Goal: Information Seeking & Learning: Understand process/instructions

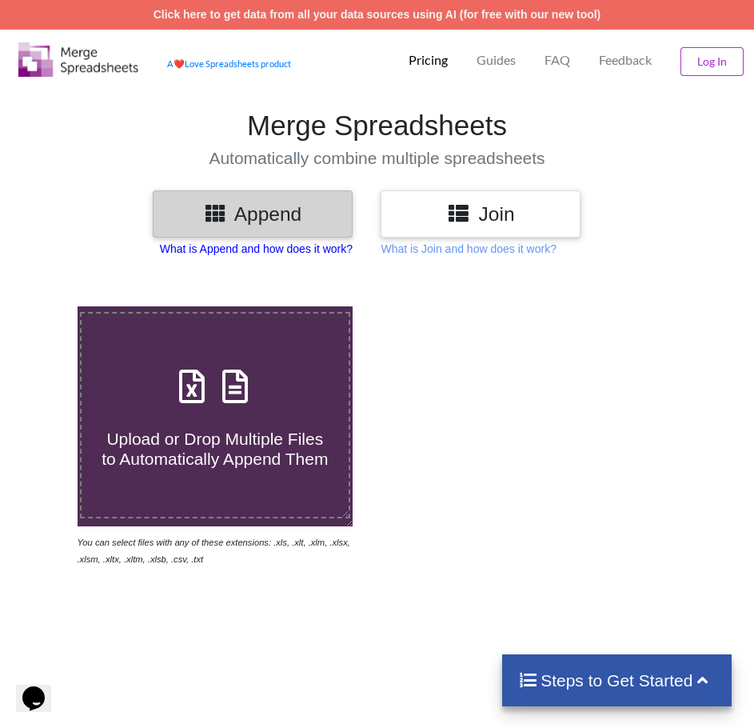
click at [274, 250] on p "What is Append and how does it work?" at bounding box center [256, 249] width 193 height 16
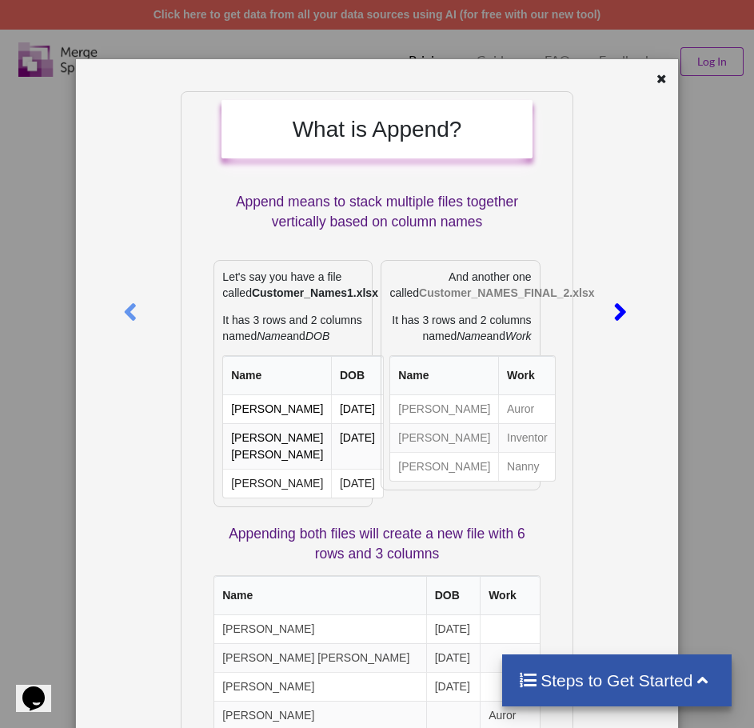
click at [622, 310] on icon at bounding box center [620, 305] width 33 height 28
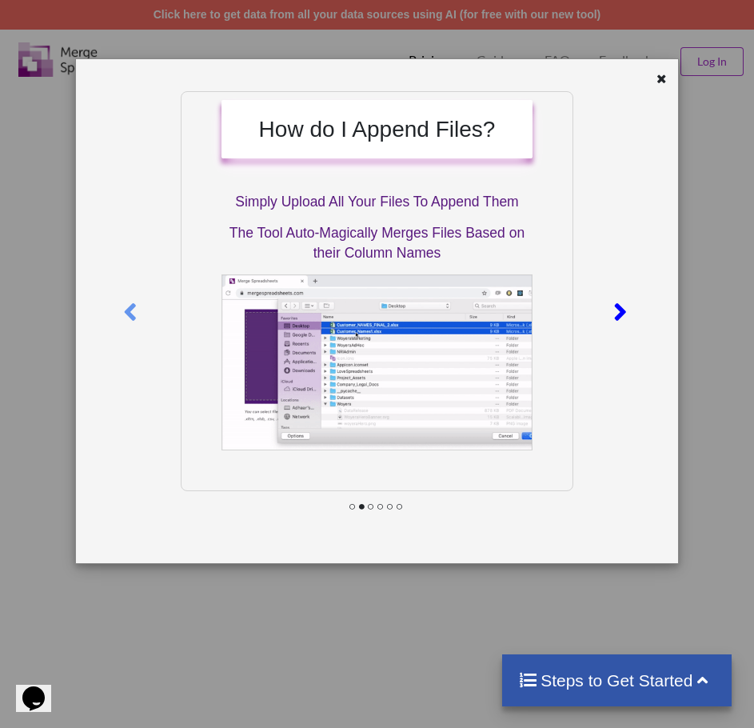
click at [622, 310] on icon at bounding box center [620, 305] width 33 height 28
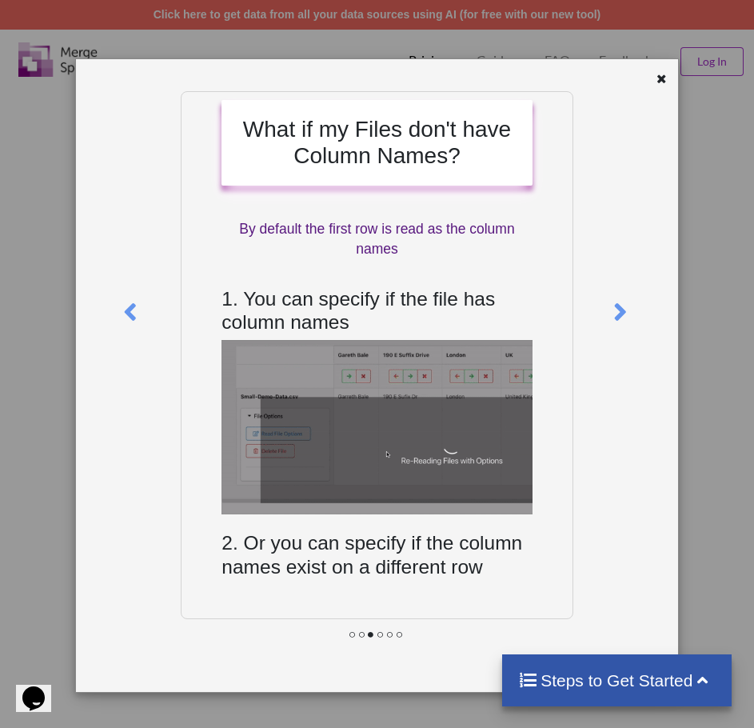
click at [657, 79] on icon at bounding box center [662, 76] width 14 height 11
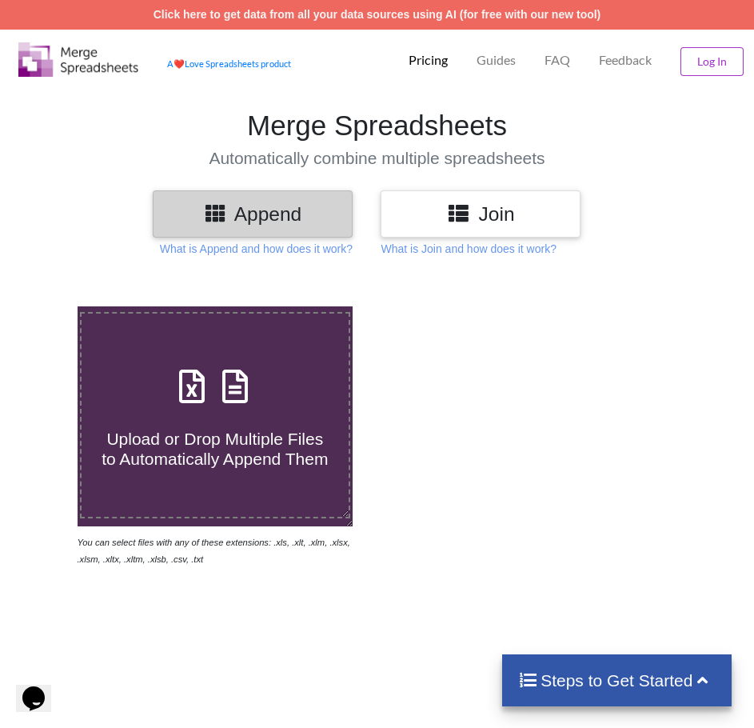
click at [484, 210] on h3 "Join" at bounding box center [481, 213] width 176 height 23
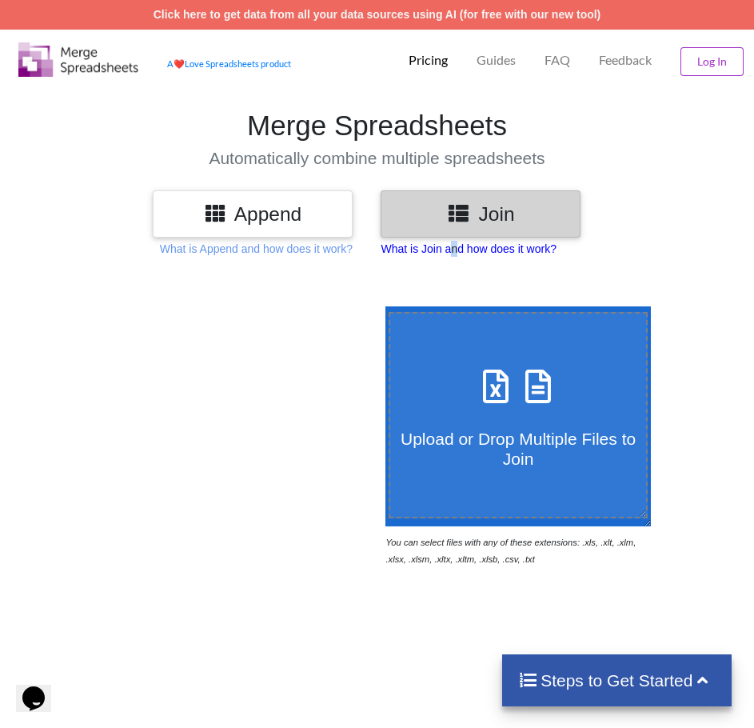
click at [353, 254] on p "What is Join and how does it work?" at bounding box center [256, 249] width 193 height 16
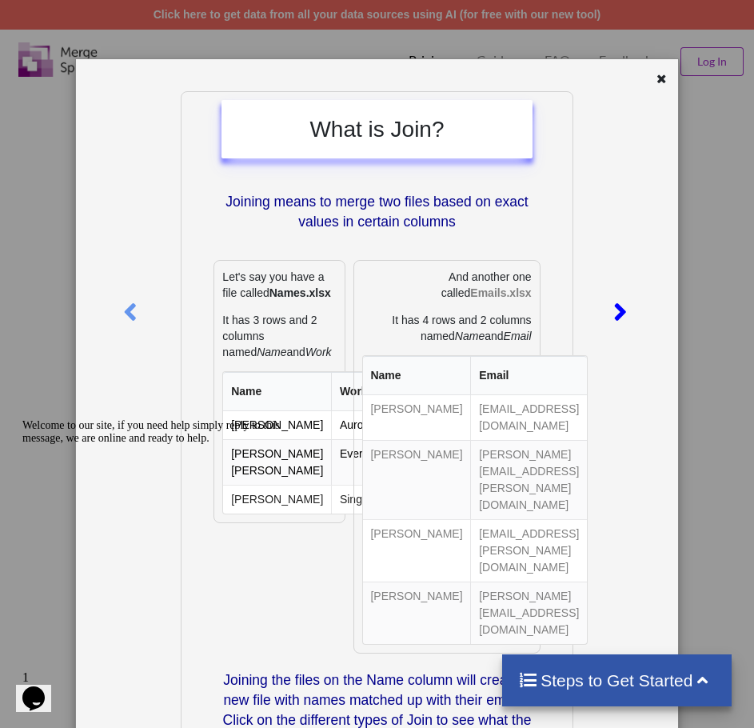
click at [604, 313] on icon at bounding box center [620, 305] width 33 height 28
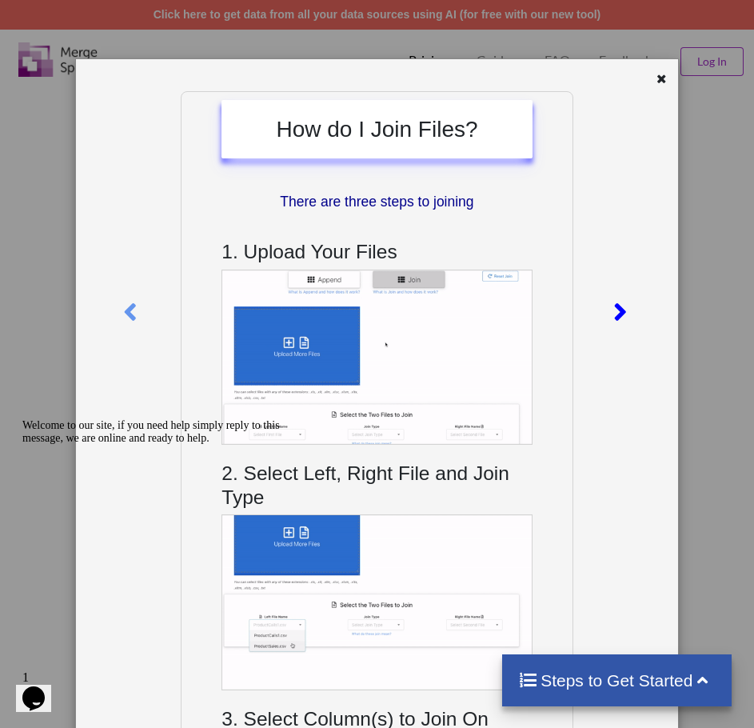
click at [604, 313] on icon at bounding box center [620, 305] width 33 height 28
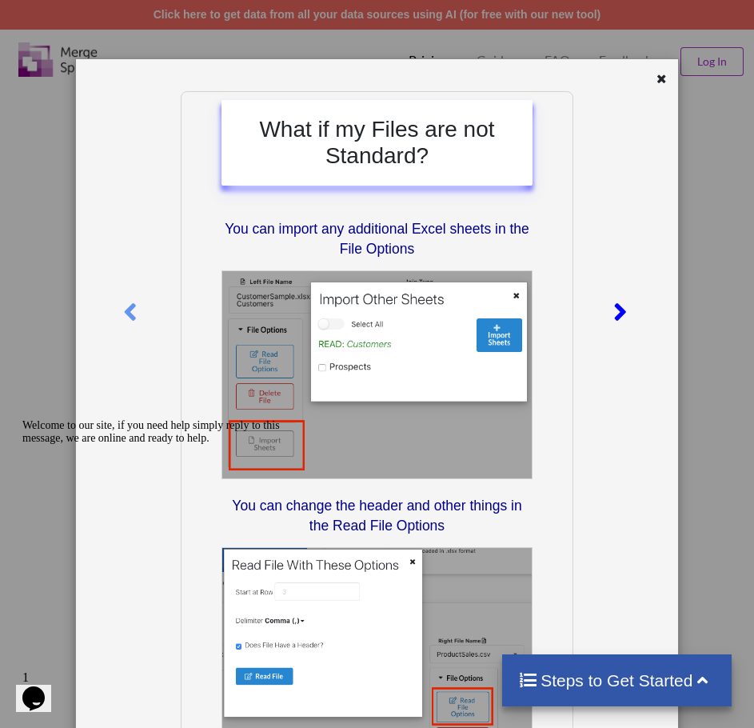
click at [604, 313] on icon at bounding box center [620, 305] width 33 height 28
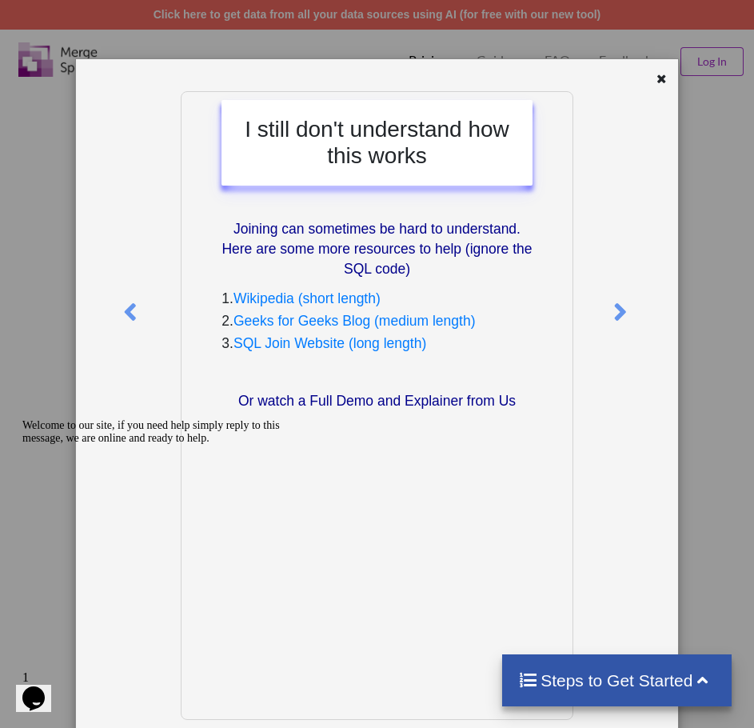
click at [661, 66] on div "I still don't understand how this works Joining can sometimes be hard to unders…" at bounding box center [376, 425] width 601 height 733
click at [655, 78] on icon at bounding box center [662, 76] width 14 height 11
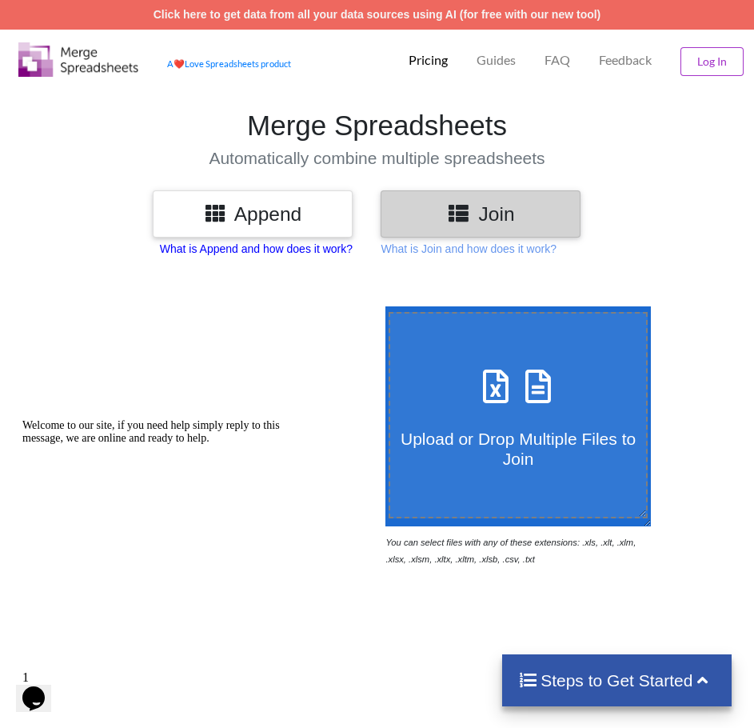
click at [243, 242] on p "What is Append and how does it work?" at bounding box center [256, 249] width 193 height 16
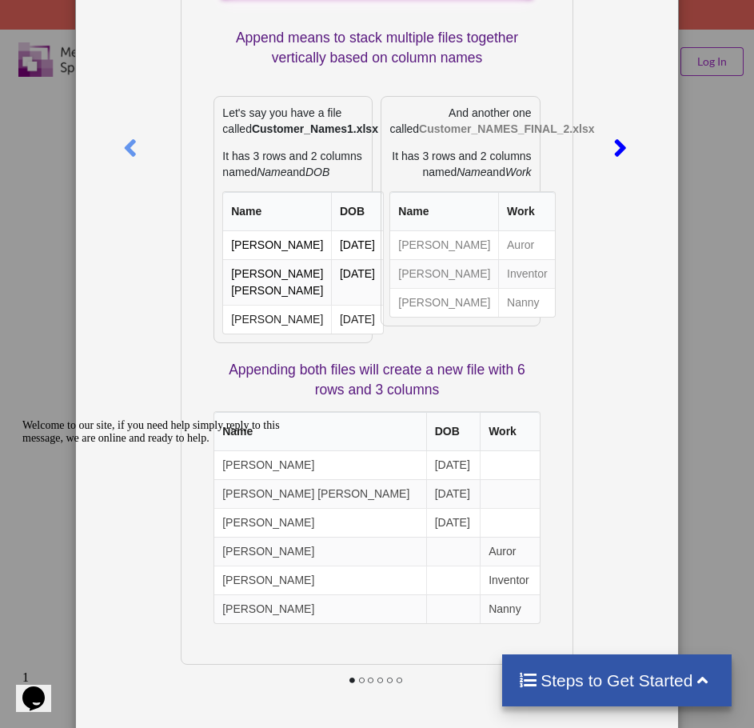
scroll to position [64, 0]
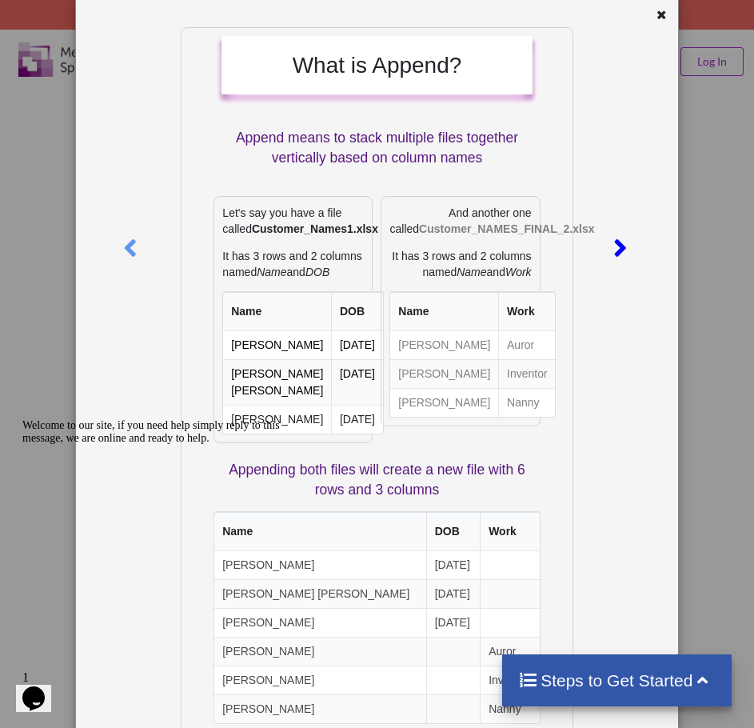
click at [608, 239] on icon at bounding box center [620, 241] width 33 height 28
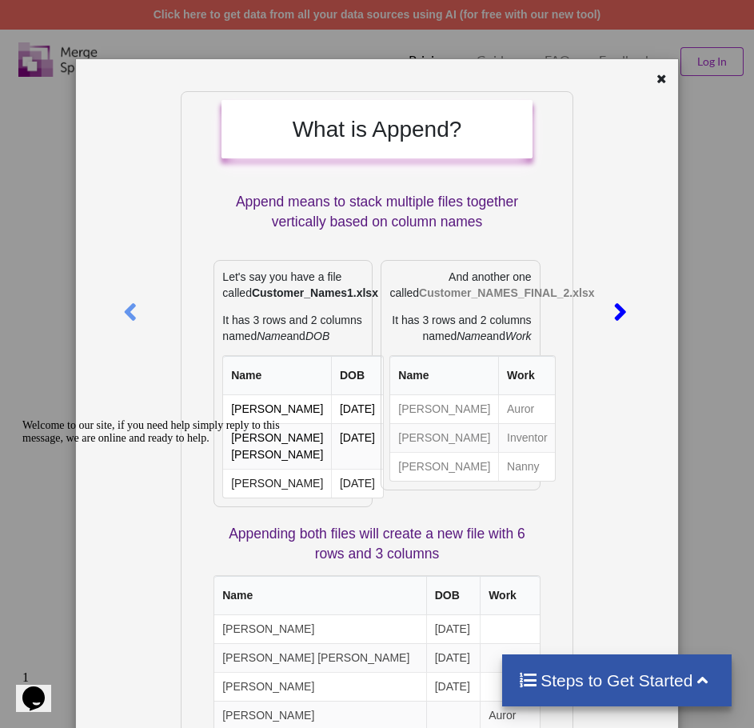
click at [608, 239] on div at bounding box center [622, 309] width 36 height 436
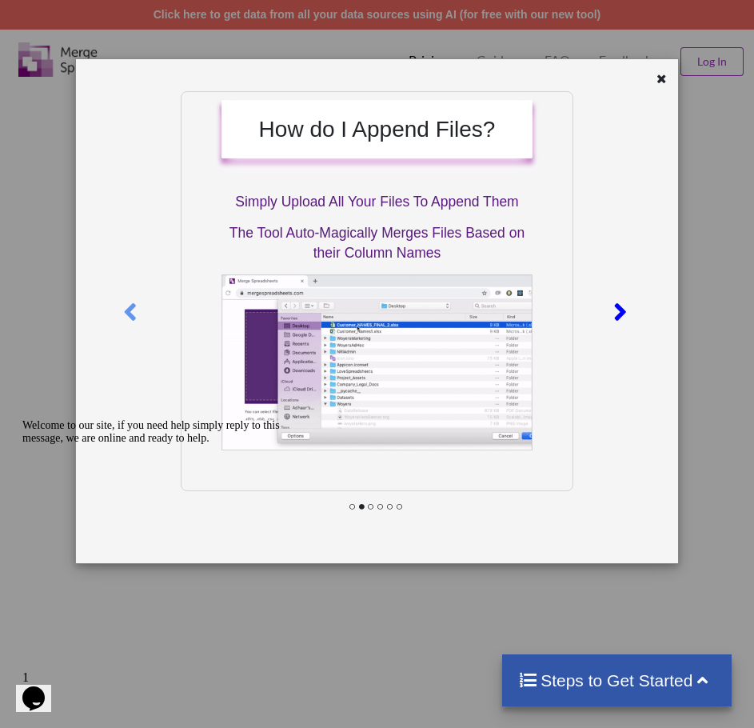
click at [621, 338] on div at bounding box center [622, 309] width 36 height 436
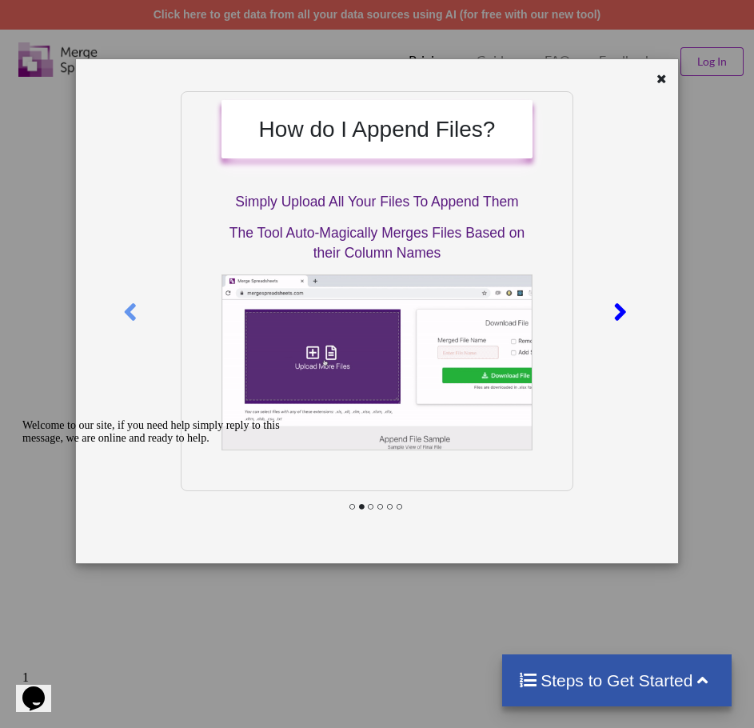
click at [625, 311] on icon at bounding box center [620, 305] width 33 height 28
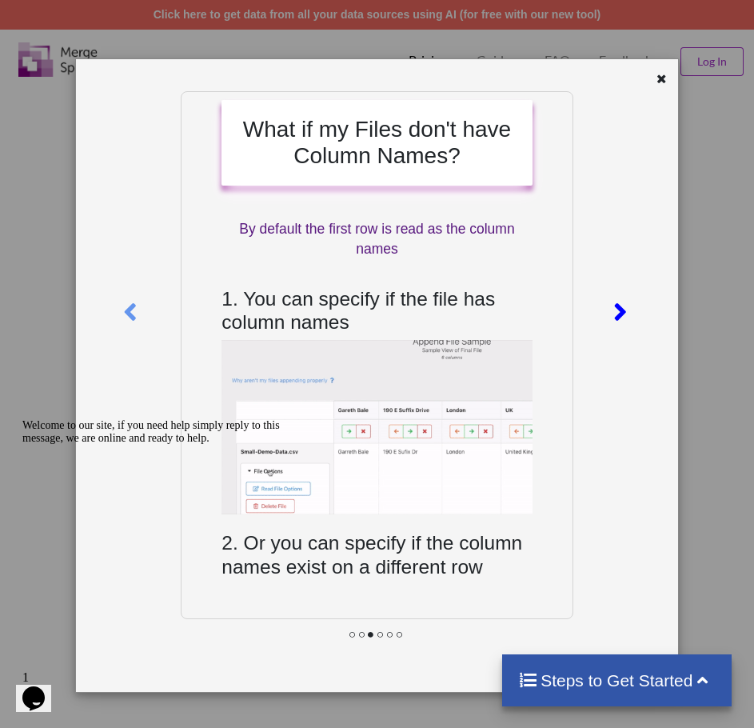
click at [616, 319] on icon at bounding box center [620, 305] width 33 height 28
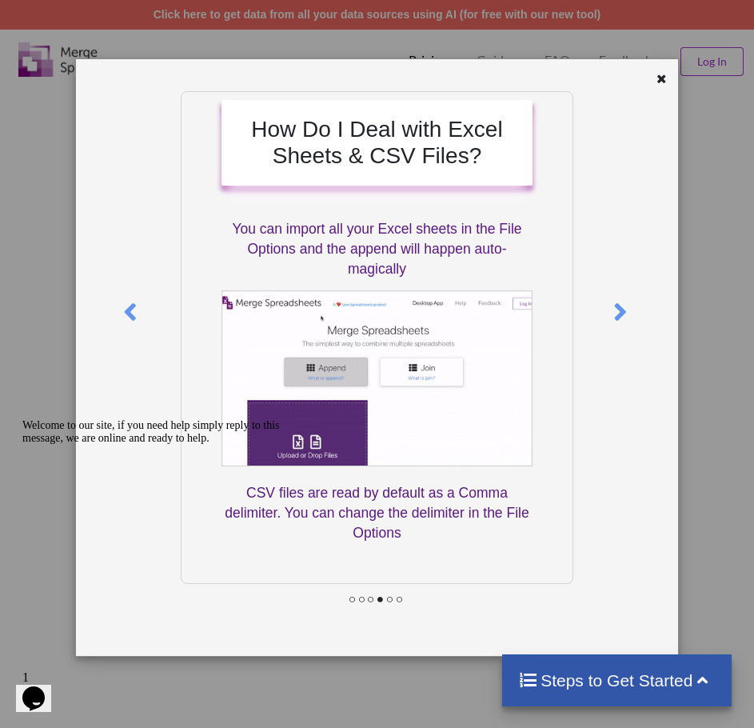
click at [600, 321] on div at bounding box center [627, 367] width 100 height 553
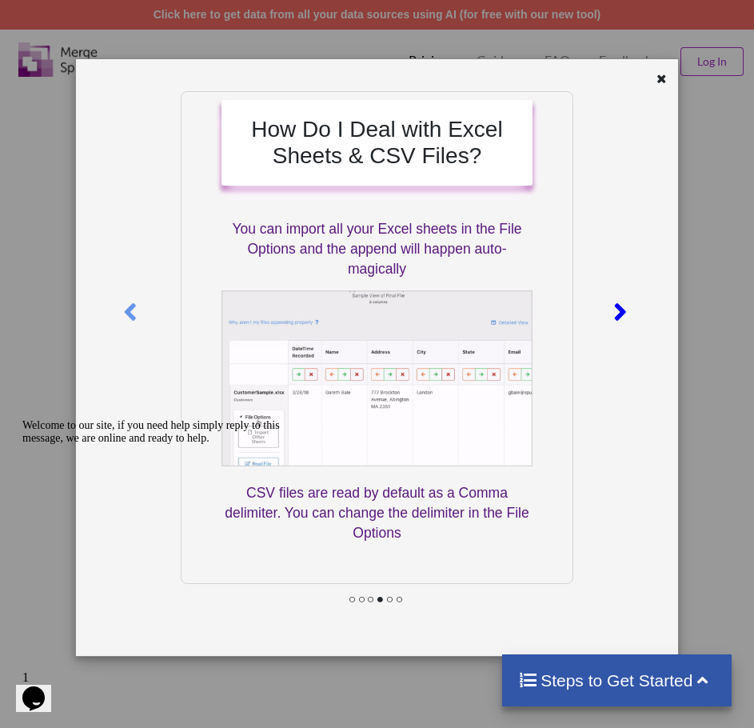
click at [618, 308] on icon at bounding box center [620, 305] width 33 height 28
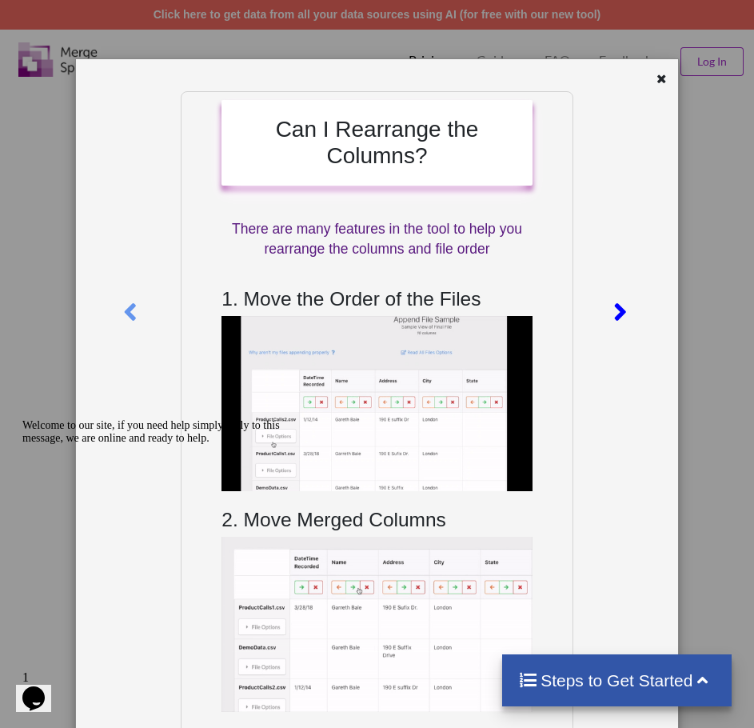
click at [618, 308] on icon at bounding box center [620, 305] width 33 height 28
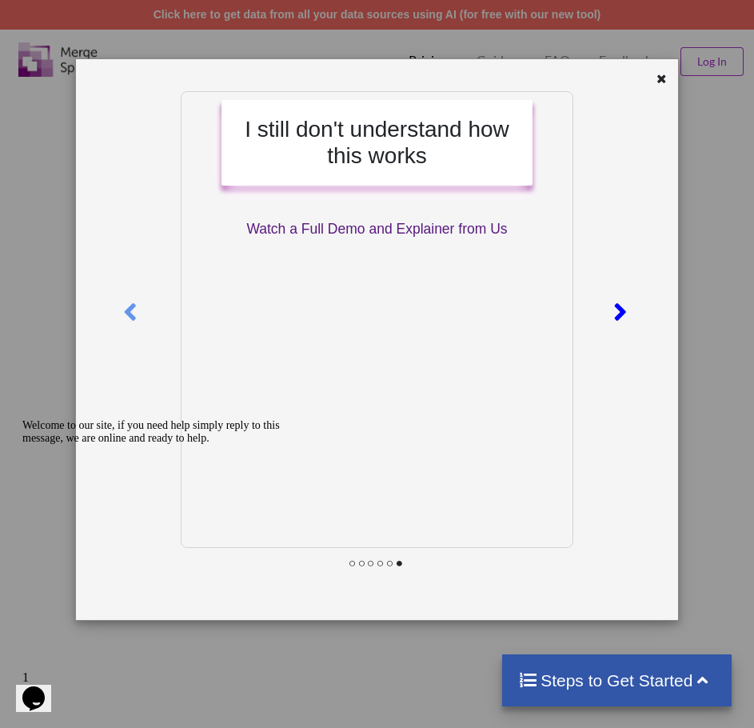
click at [612, 309] on icon at bounding box center [620, 305] width 33 height 28
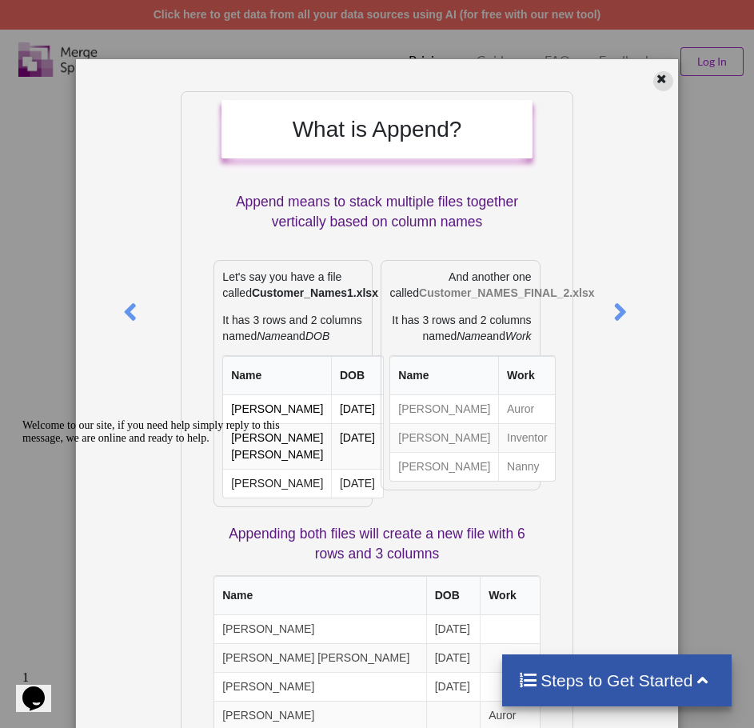
click at [653, 79] on div at bounding box center [663, 81] width 20 height 20
